Goal: Use online tool/utility: Utilize a website feature to perform a specific function

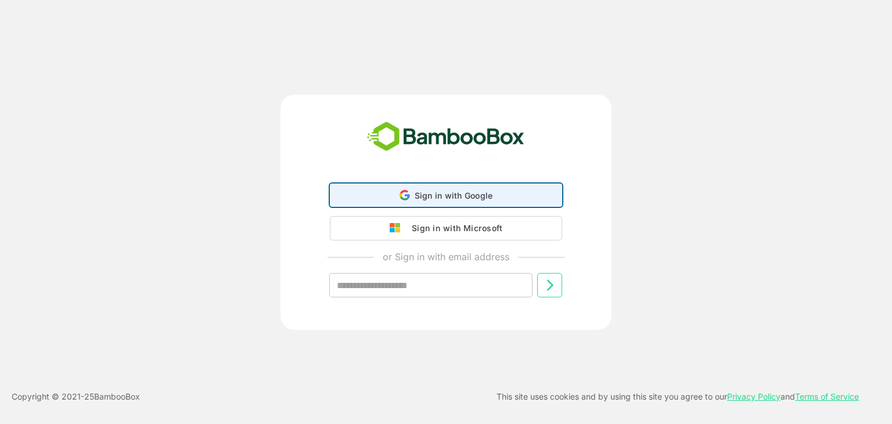
click at [493, 203] on div "Sign in with Google Sign in with Google. Opens in new tab" at bounding box center [445, 195] width 217 height 22
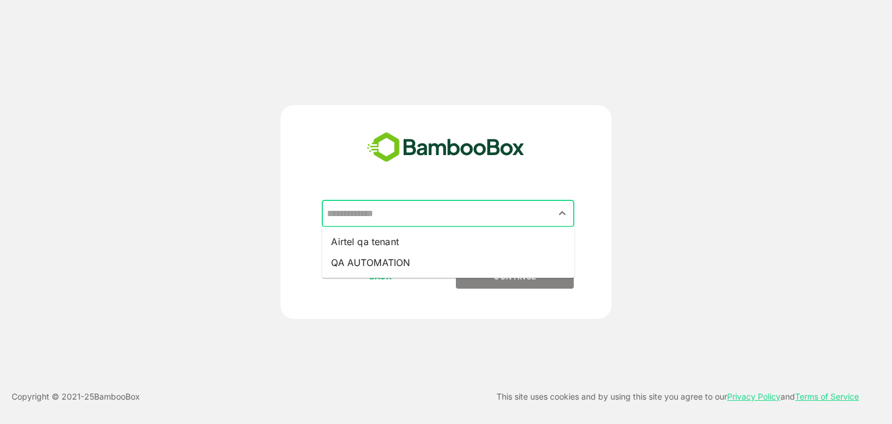
click at [419, 215] on input "text" at bounding box center [448, 214] width 248 height 22
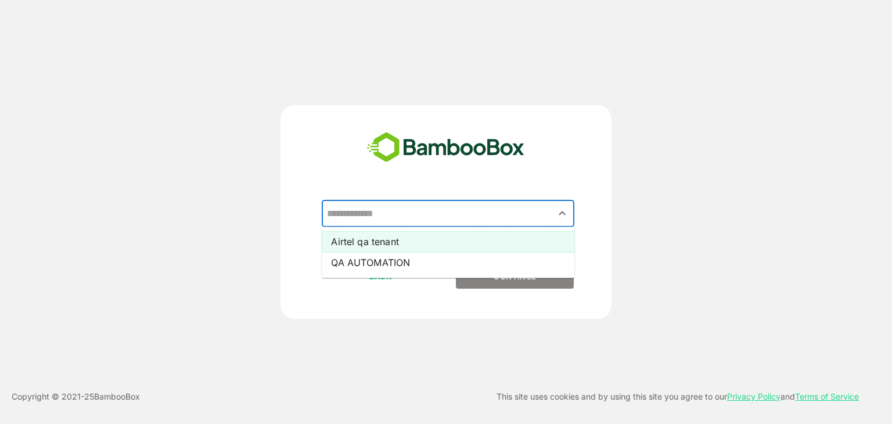
click at [379, 237] on li "Airtel qa tenant" at bounding box center [448, 241] width 253 height 21
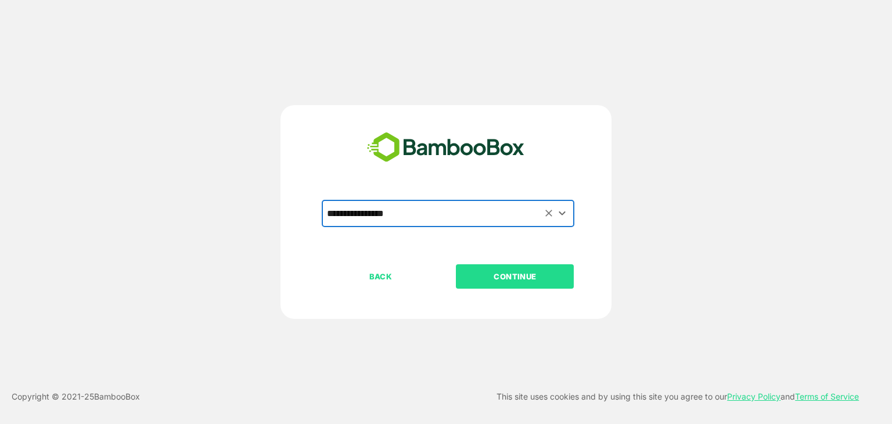
type input "**********"
click at [506, 270] on p "CONTINUE" at bounding box center [515, 276] width 116 height 13
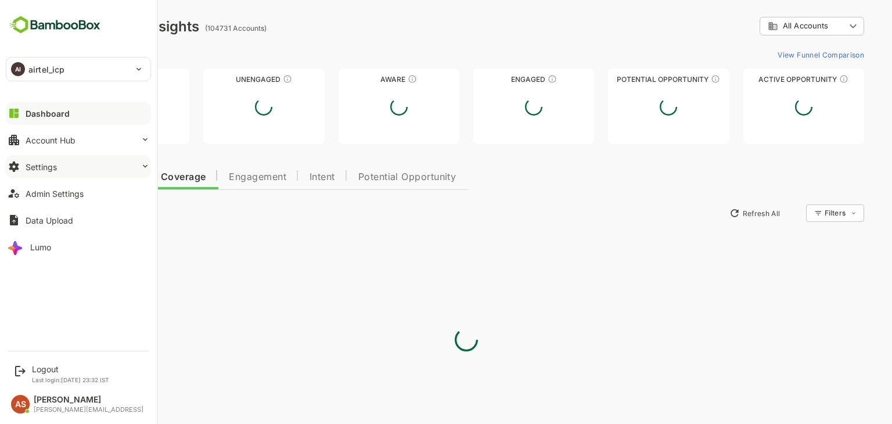
type input "**********"
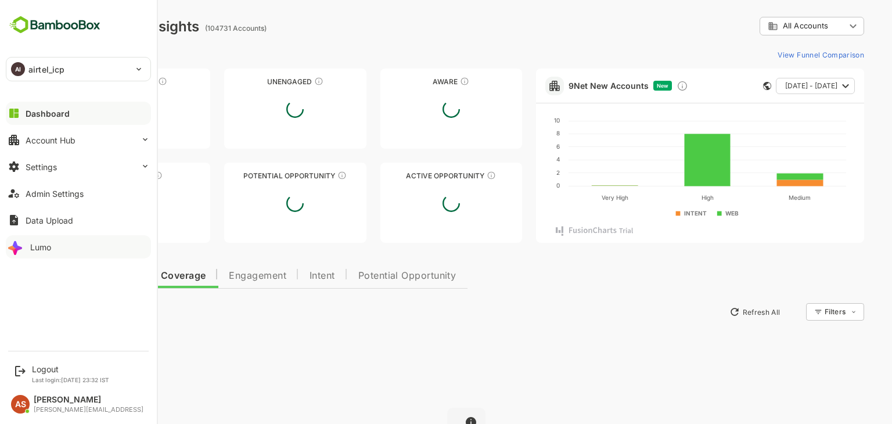
click at [46, 247] on div "Lumo" at bounding box center [40, 247] width 21 height 10
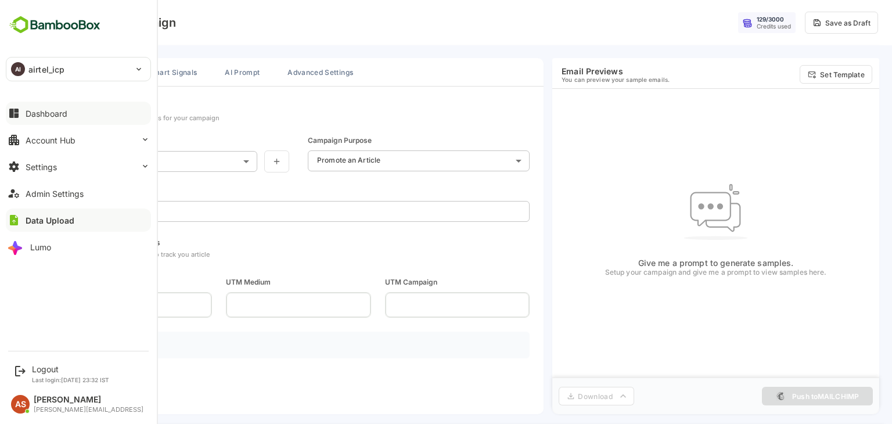
click at [45, 110] on div "Dashboard" at bounding box center [47, 114] width 42 height 10
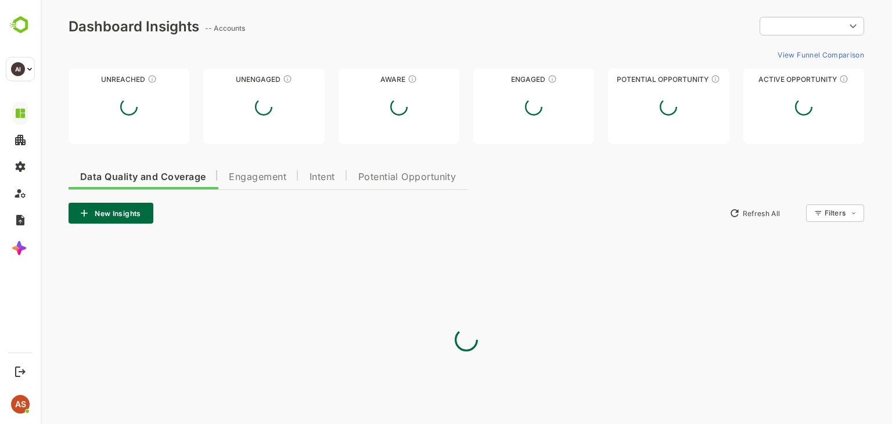
type input "**********"
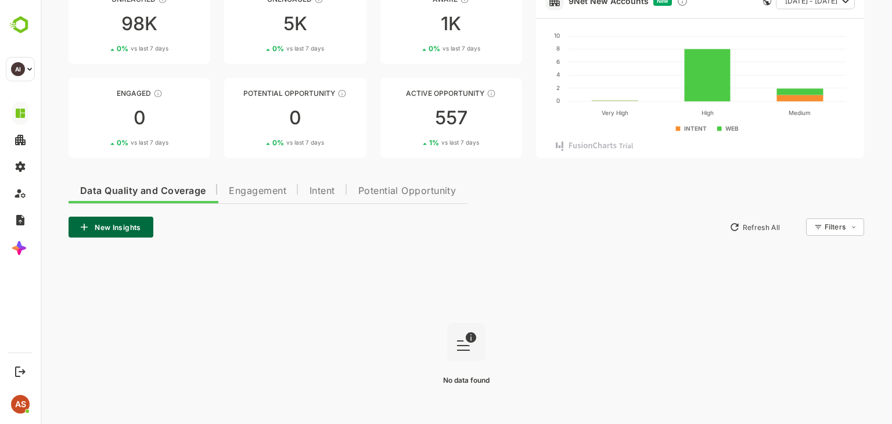
scroll to position [86, 0]
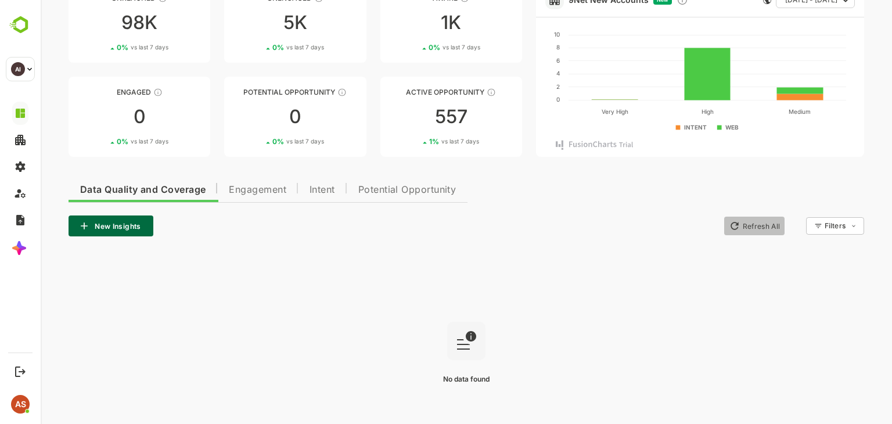
click at [744, 224] on button "Refresh All" at bounding box center [754, 226] width 61 height 19
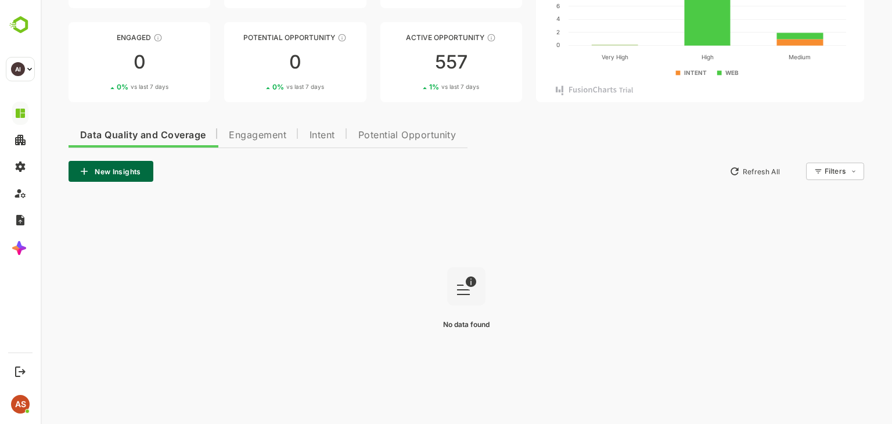
scroll to position [0, 0]
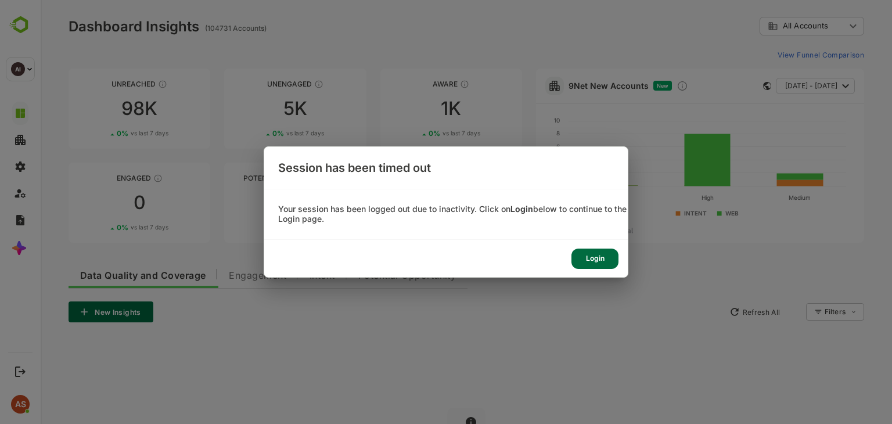
click at [592, 254] on div "Login" at bounding box center [594, 259] width 47 height 20
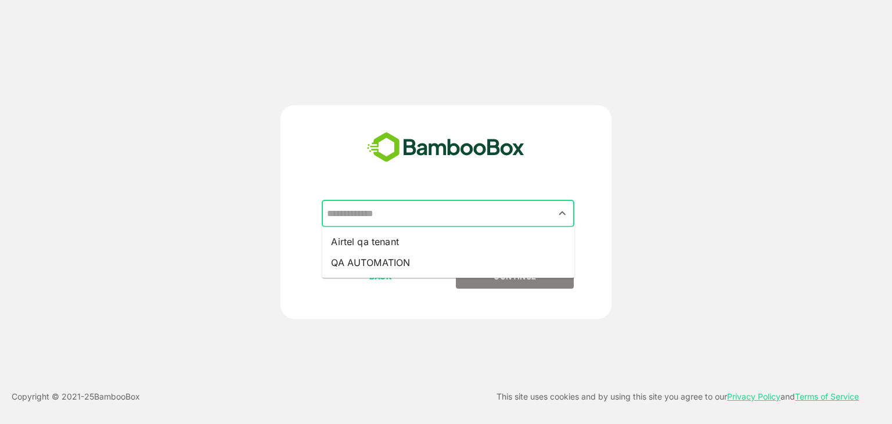
click at [552, 212] on input "text" at bounding box center [448, 214] width 248 height 22
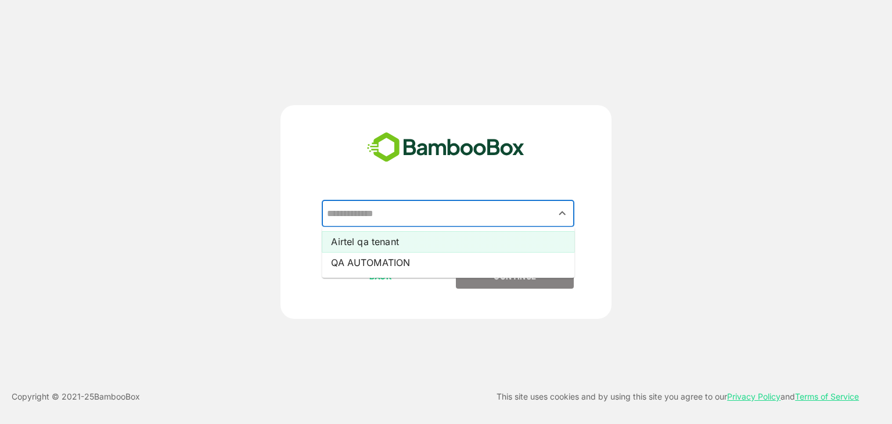
click at [437, 243] on li "Airtel qa tenant" at bounding box center [448, 241] width 253 height 21
type input "**********"
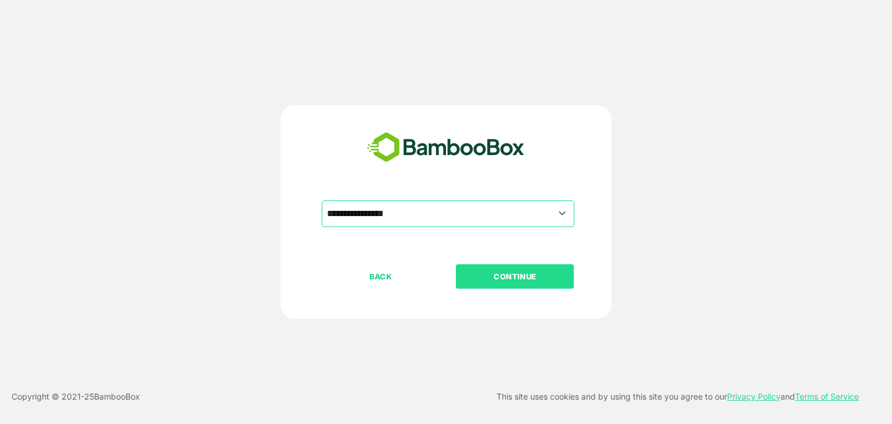
click at [481, 270] on p "CONTINUE" at bounding box center [515, 276] width 116 height 13
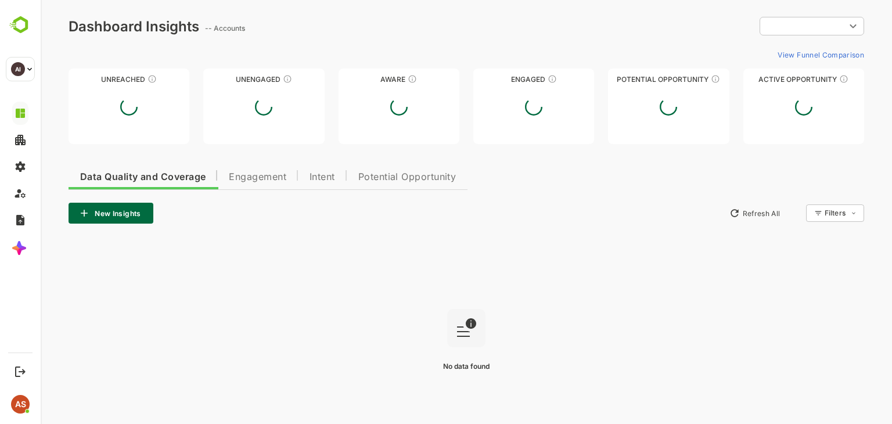
type input "**********"
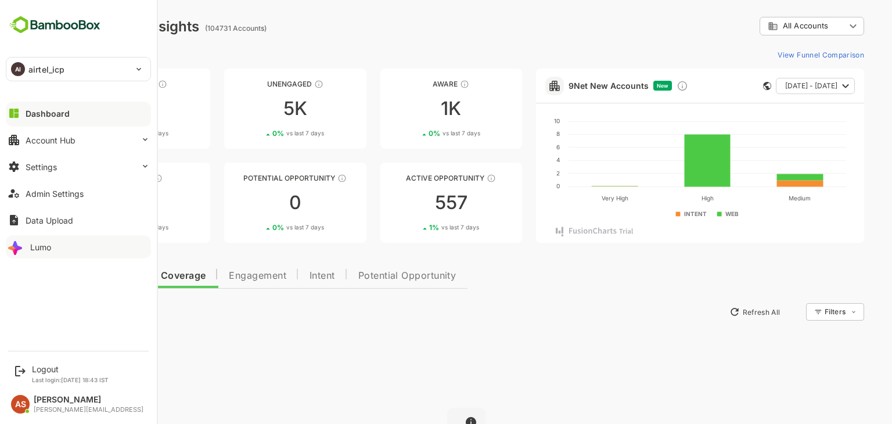
click at [51, 255] on button "Lumo" at bounding box center [78, 246] width 145 height 23
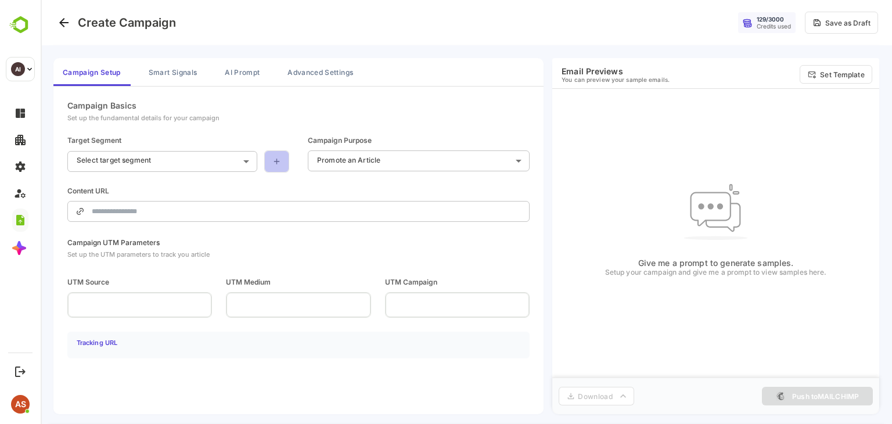
click at [288, 161] on link at bounding box center [276, 161] width 25 height 22
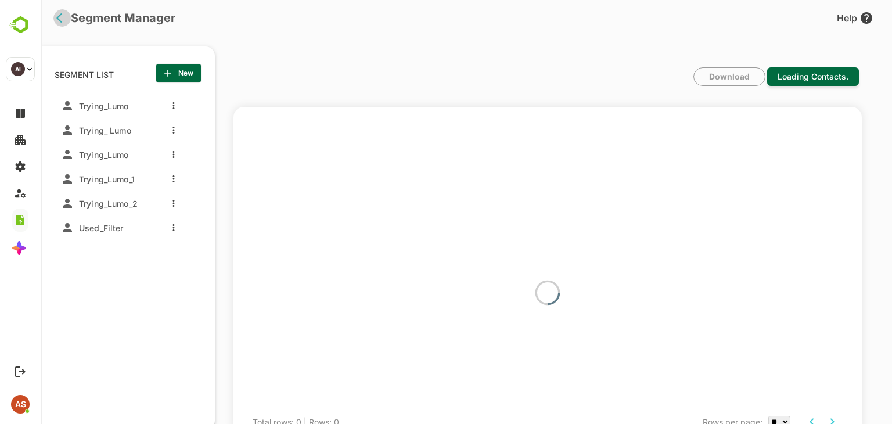
click at [66, 17] on icon "back" at bounding box center [62, 18] width 12 height 12
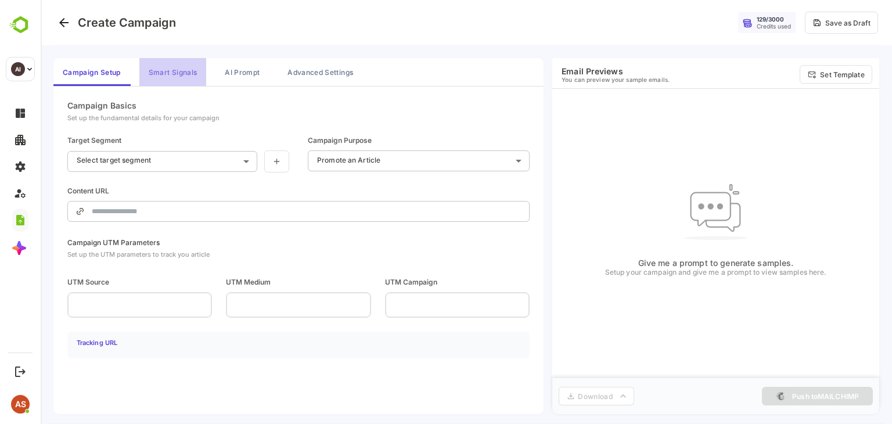
click at [174, 73] on button "Smart Signals" at bounding box center [172, 72] width 67 height 28
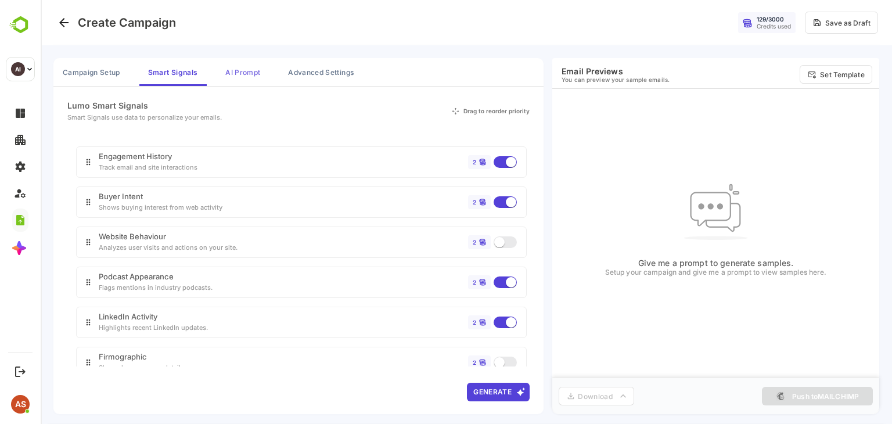
click at [249, 69] on button "AI Prompt" at bounding box center [242, 72] width 53 height 28
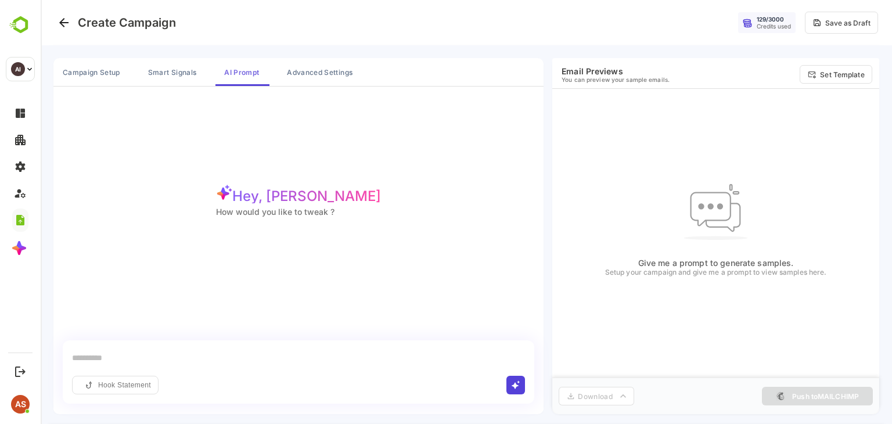
scroll to position [2, 0]
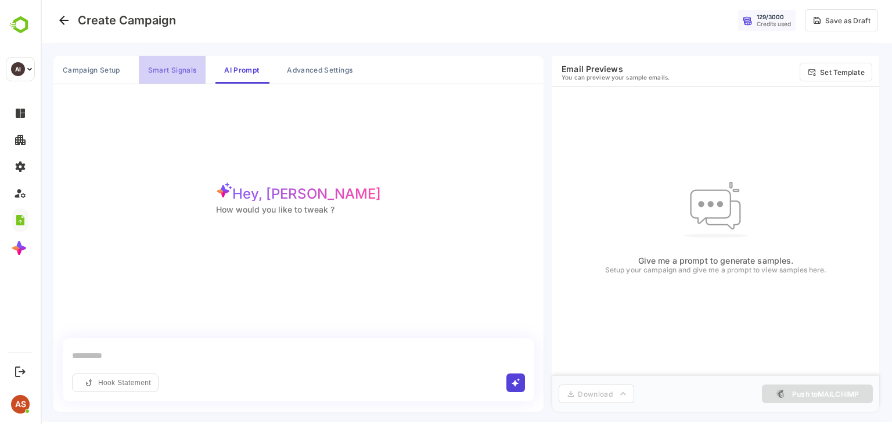
click at [181, 71] on button "Smart Signals" at bounding box center [172, 70] width 67 height 28
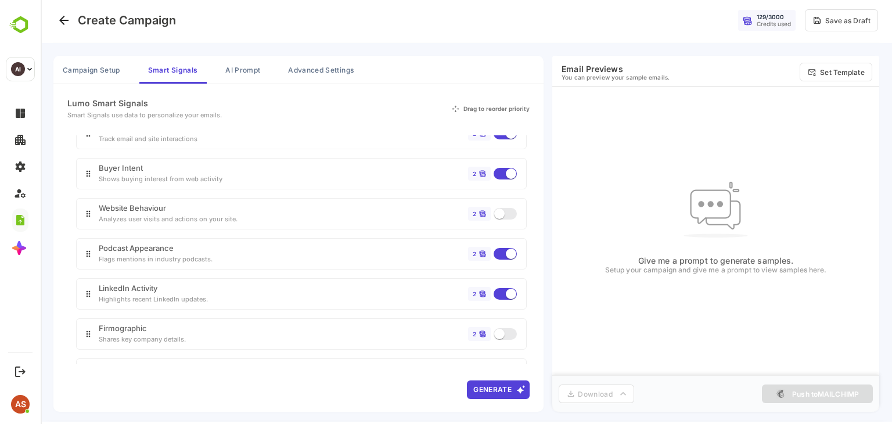
scroll to position [0, 0]
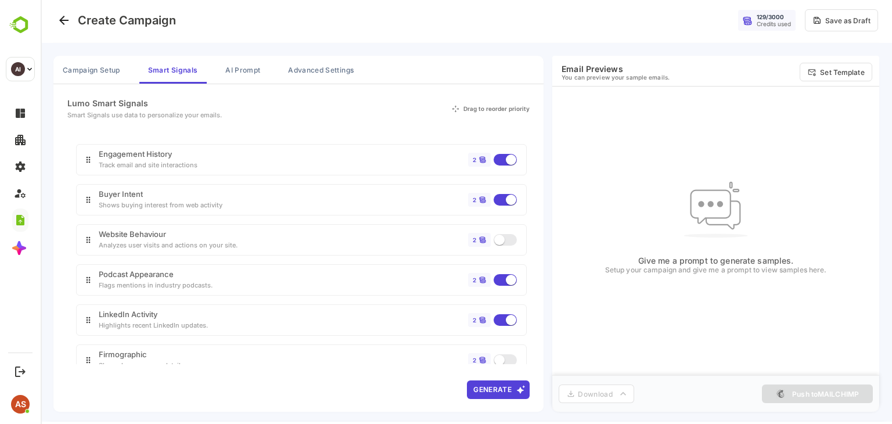
click at [484, 109] on div "Drag to reorder priority" at bounding box center [496, 109] width 66 height 6
drag, startPoint x: 463, startPoint y: 106, endPoint x: 532, endPoint y: 100, distance: 68.7
click at [532, 100] on div "Lumo Smart Signals Smart Signals use data to personalize your emails. Drag to r…" at bounding box center [298, 248] width 490 height 329
click at [392, 120] on div "Lumo Smart Signals Smart Signals use data to personalize your emails. Drag to r…" at bounding box center [298, 248] width 490 height 329
click at [121, 68] on button "Campaign Setup" at bounding box center [91, 70] width 76 height 28
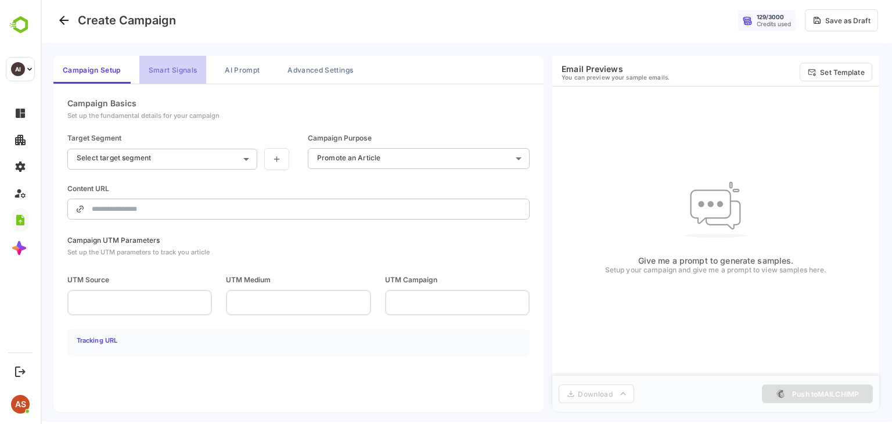
click at [181, 60] on button "Smart Signals" at bounding box center [172, 70] width 67 height 28
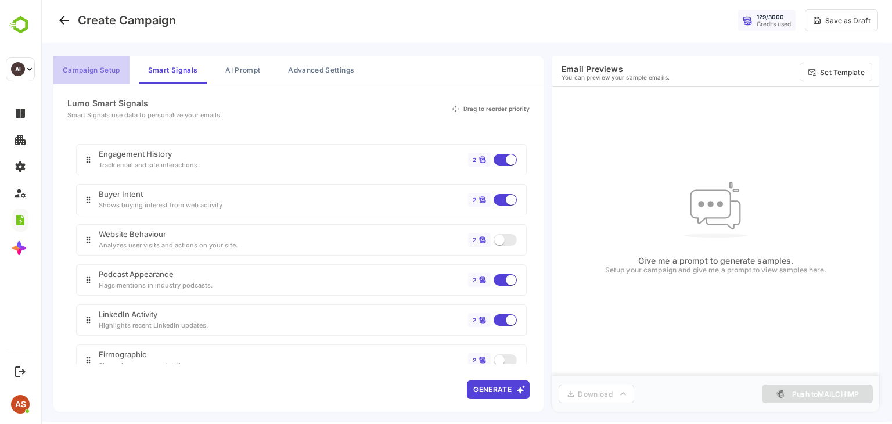
click at [116, 74] on button "Campaign Setup" at bounding box center [91, 70] width 76 height 28
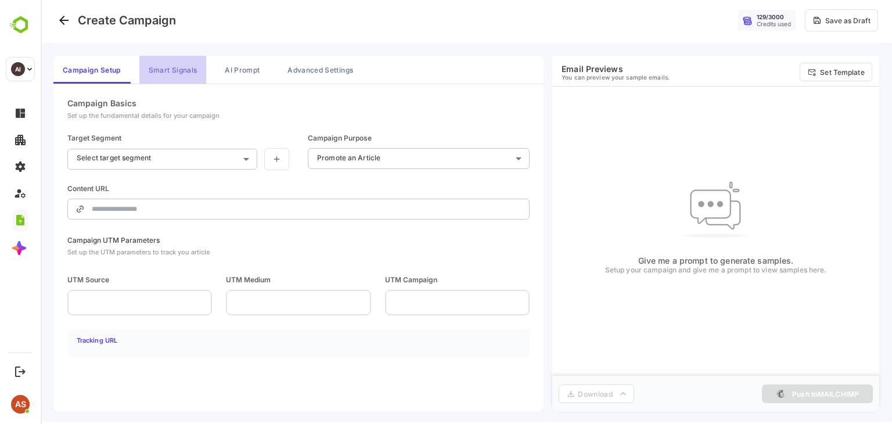
click at [176, 70] on button "Smart Signals" at bounding box center [172, 70] width 67 height 28
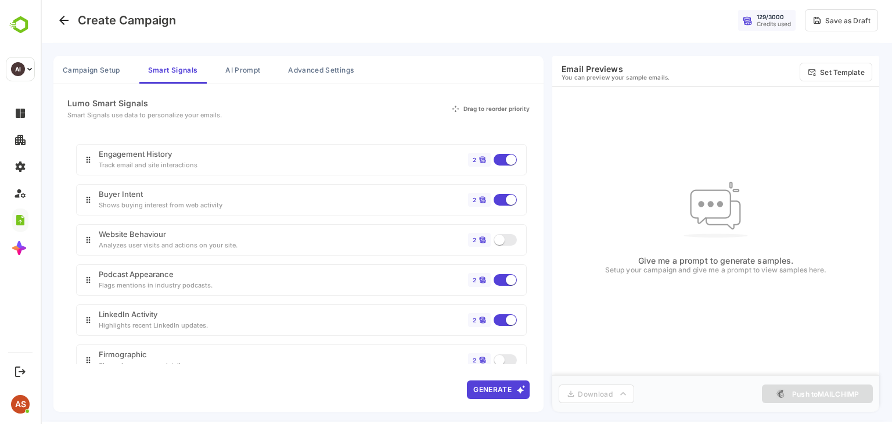
click at [505, 388] on button "Generate" at bounding box center [498, 389] width 63 height 19
click at [595, 405] on div "Download Push to MAILCHIMP" at bounding box center [715, 393] width 327 height 37
drag, startPoint x: 68, startPoint y: 101, endPoint x: 532, endPoint y: 110, distance: 464.6
click at [532, 110] on div "Lumo Smart Signals Smart Signals use data to personalize your emails. Drag to r…" at bounding box center [298, 248] width 490 height 329
copy div "Lumo Smart Signals Smart Signals use data to personalize your emails. Drag to r…"
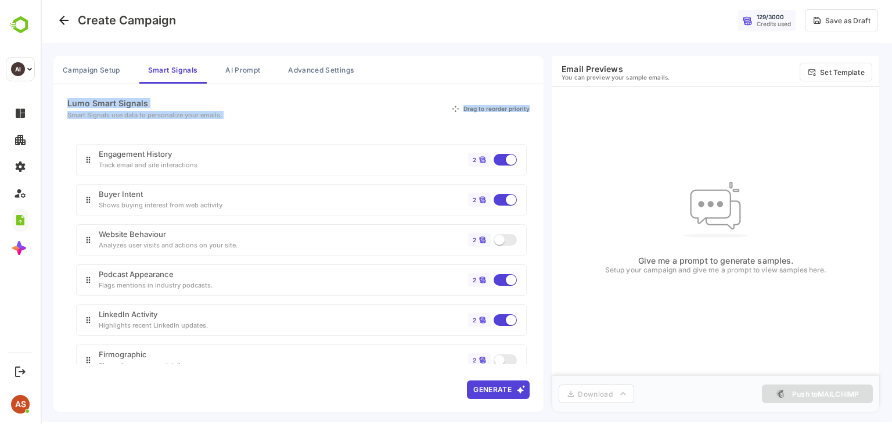
click at [513, 165] on div "Engagement History Track email and site interactions 2" at bounding box center [301, 159] width 451 height 31
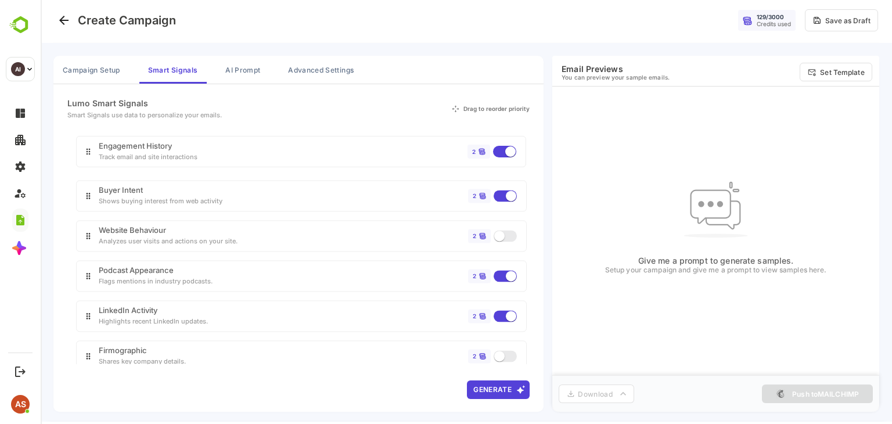
drag, startPoint x: 513, startPoint y: 165, endPoint x: 513, endPoint y: 152, distance: 13.4
click at [513, 152] on div "Engagement History Track email and site interactions 2 Buyer Intent Shows buyin…" at bounding box center [298, 273] width 462 height 276
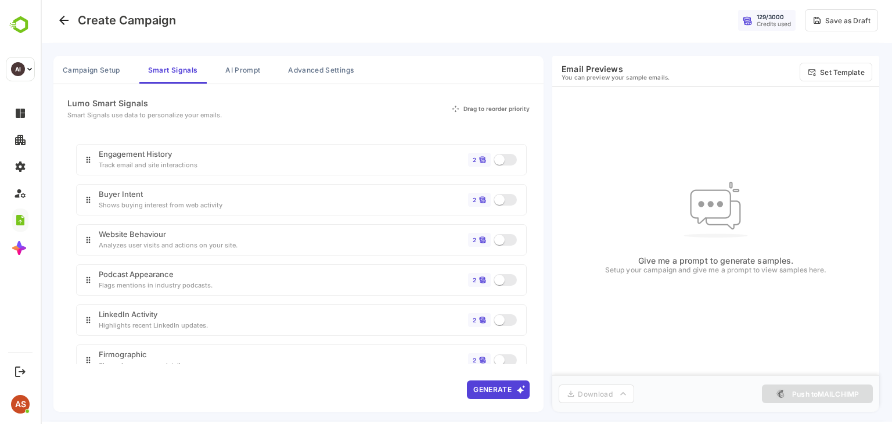
click at [597, 201] on div "Give me a prompt to generate samples. Setup your campaign and give me a prompt …" at bounding box center [715, 225] width 327 height 276
click at [512, 384] on button "Generate" at bounding box center [498, 389] width 63 height 19
